Goal: Task Accomplishment & Management: Use online tool/utility

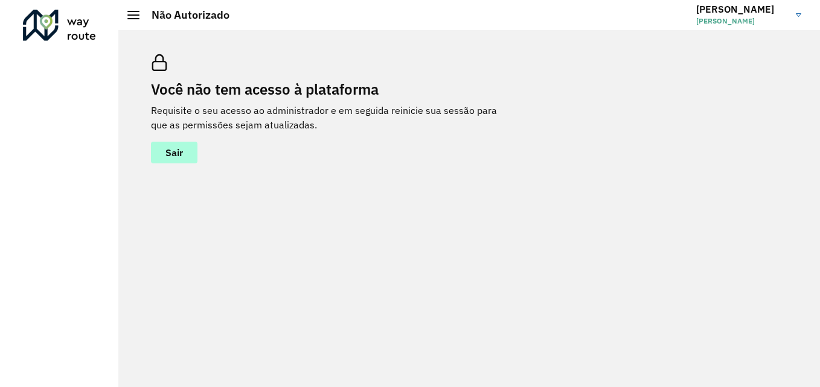
click at [176, 157] on span "Sair" at bounding box center [174, 153] width 18 height 10
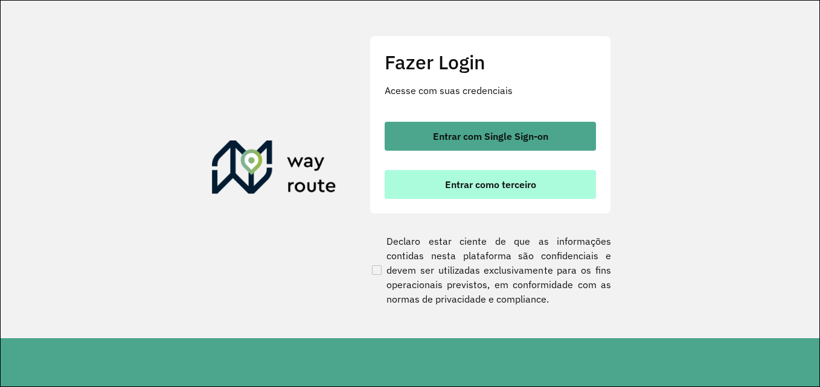
click at [422, 196] on button "Entrar como terceiro" at bounding box center [489, 184] width 211 height 29
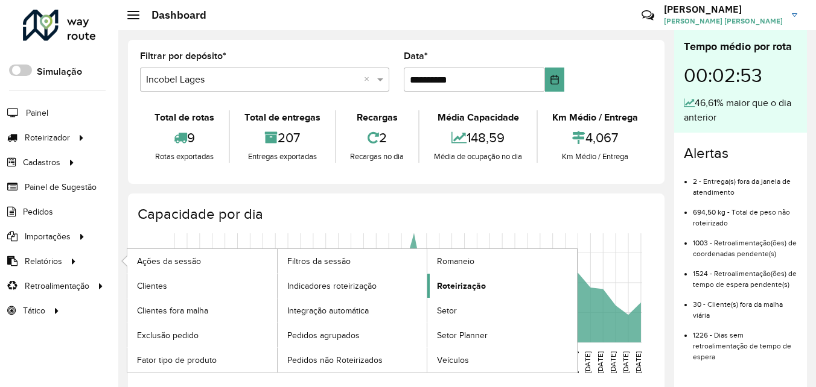
click at [454, 289] on span "Roteirização" at bounding box center [461, 286] width 49 height 13
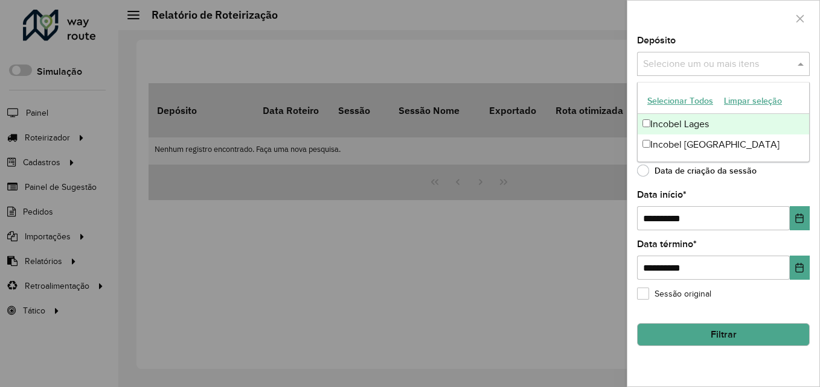
click at [681, 65] on input "text" at bounding box center [717, 64] width 154 height 14
click at [648, 128] on div "Incobel Lages" at bounding box center [722, 124] width 171 height 21
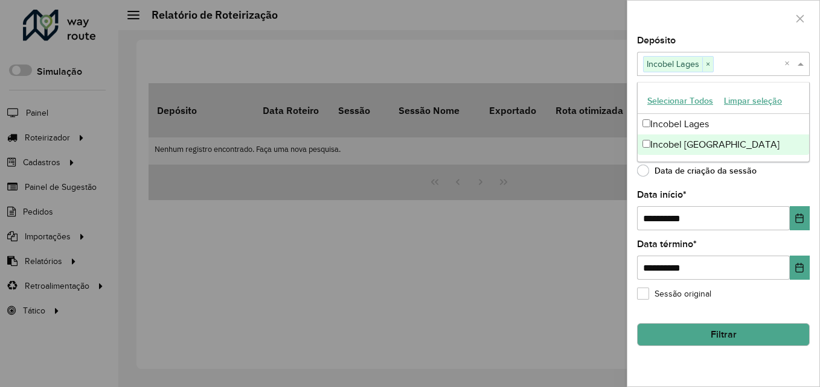
click at [646, 173] on label "Data de criação da sessão" at bounding box center [696, 171] width 119 height 12
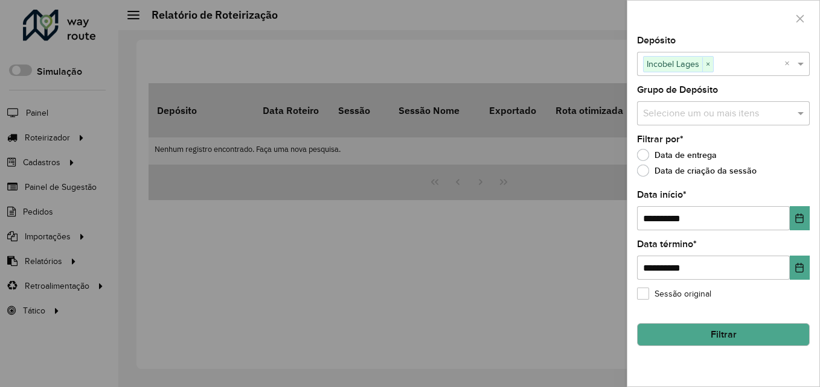
click at [702, 339] on button "Filtrar" at bounding box center [723, 334] width 173 height 23
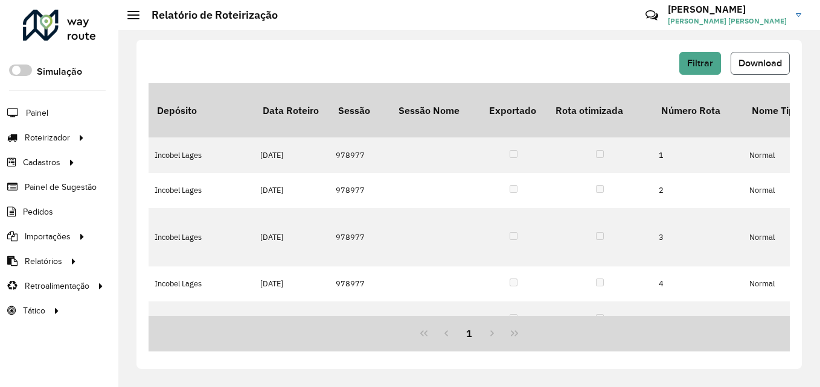
click at [775, 59] on span "Download" at bounding box center [759, 63] width 43 height 10
click at [722, 57] on hb-button "Filtrar" at bounding box center [702, 63] width 46 height 23
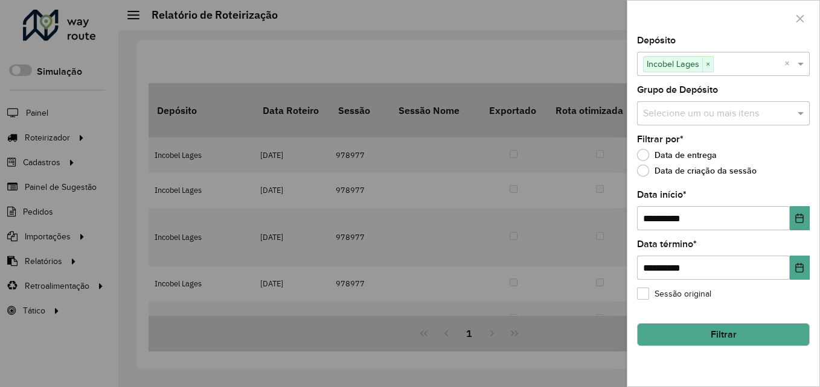
click at [701, 66] on div "Incobel Lages ×" at bounding box center [678, 64] width 71 height 16
click at [707, 62] on span "×" at bounding box center [707, 64] width 11 height 14
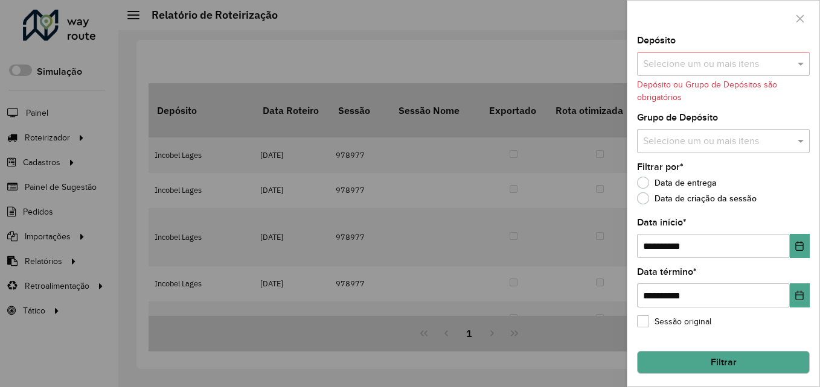
click at [705, 66] on input "text" at bounding box center [717, 64] width 154 height 14
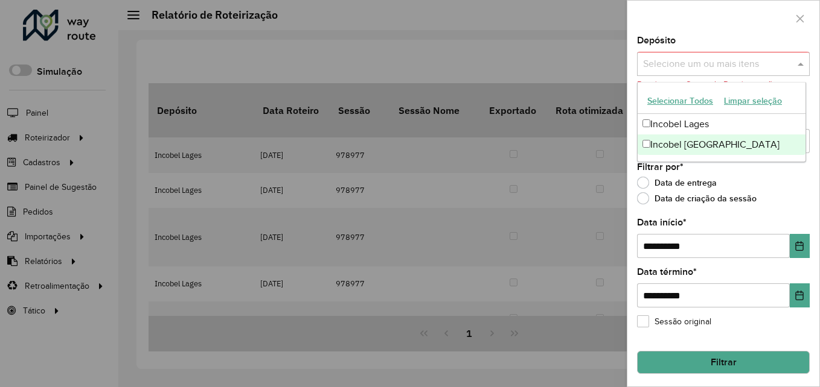
click at [679, 148] on div "Incobel Rio do Sul" at bounding box center [721, 145] width 168 height 21
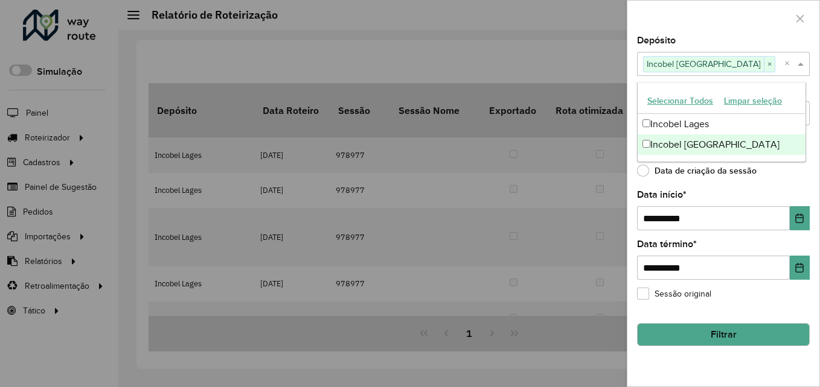
click at [718, 337] on button "Filtrar" at bounding box center [723, 334] width 173 height 23
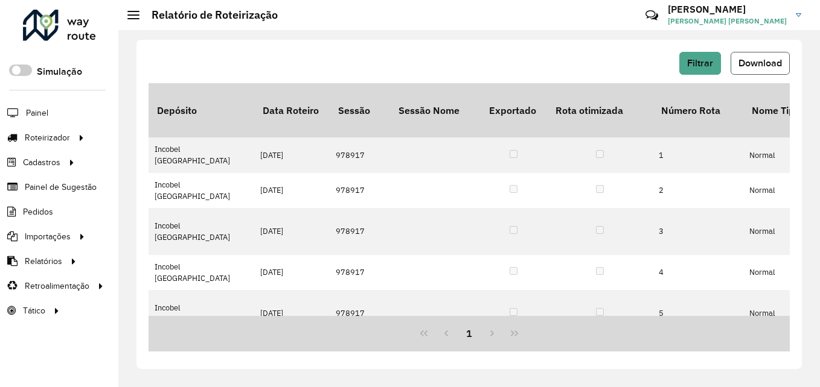
click at [751, 66] on span "Download" at bounding box center [759, 63] width 43 height 10
